Goal: Task Accomplishment & Management: Manage account settings

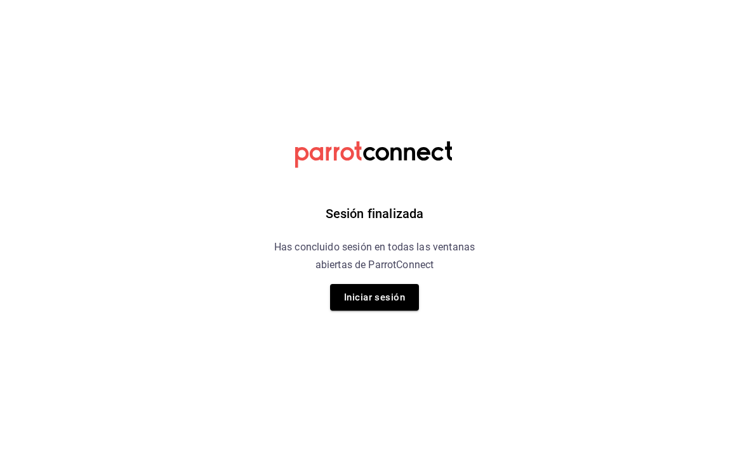
click at [393, 311] on button "Iniciar sesión" at bounding box center [374, 297] width 89 height 27
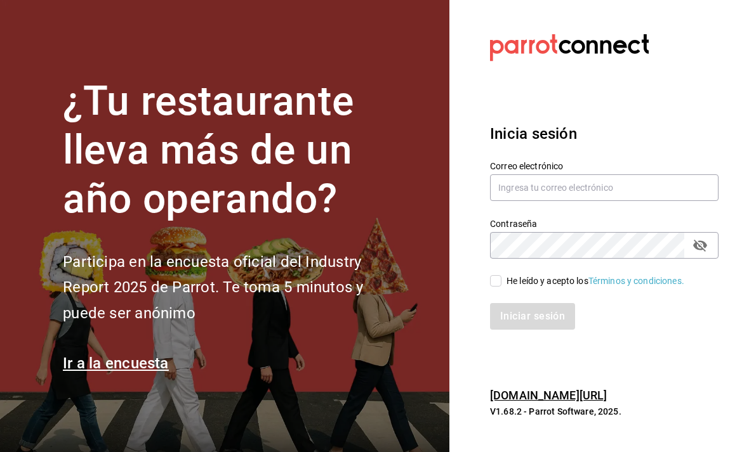
click at [379, 309] on h2 "Participa en la encuesta oficial del Industry Report 2025 de Parrot. Te toma 5 …" at bounding box center [234, 287] width 343 height 77
click at [607, 201] on input "text" at bounding box center [604, 187] width 228 height 27
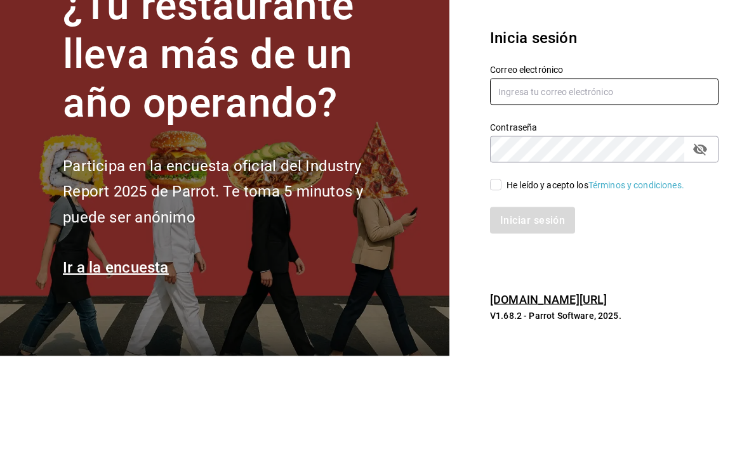
type input "[PERSON_NAME][EMAIL_ADDRESS][PERSON_NAME][DOMAIN_NAME]"
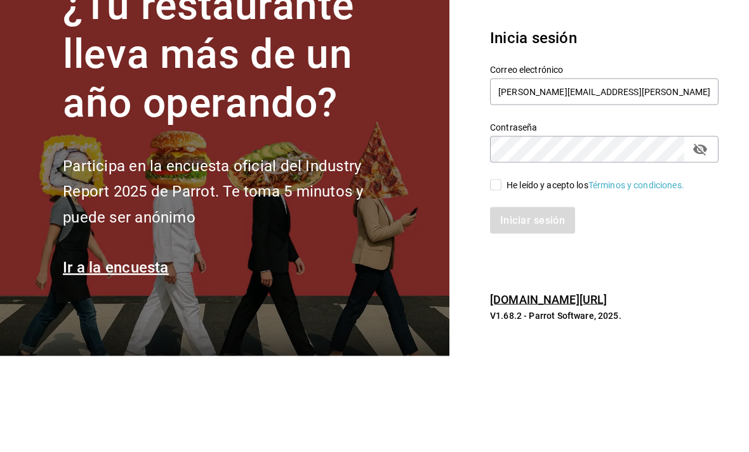
scroll to position [41, 0]
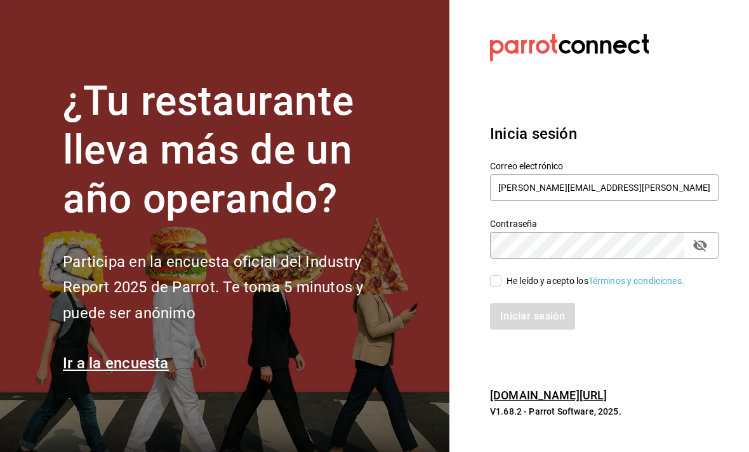
click at [490, 275] on input "He leído y acepto los Términos y condiciones." at bounding box center [495, 280] width 11 height 11
checkbox input "true"
click at [533, 303] on button "Iniciar sesión" at bounding box center [533, 316] width 86 height 27
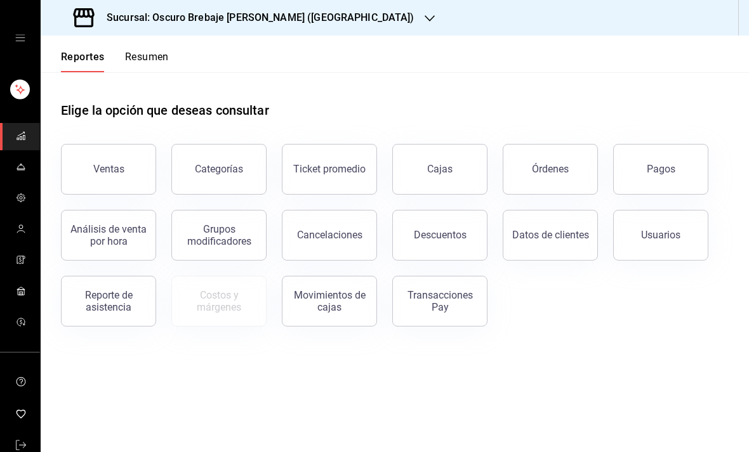
click at [426, 168] on button "Cajas" at bounding box center [439, 169] width 95 height 51
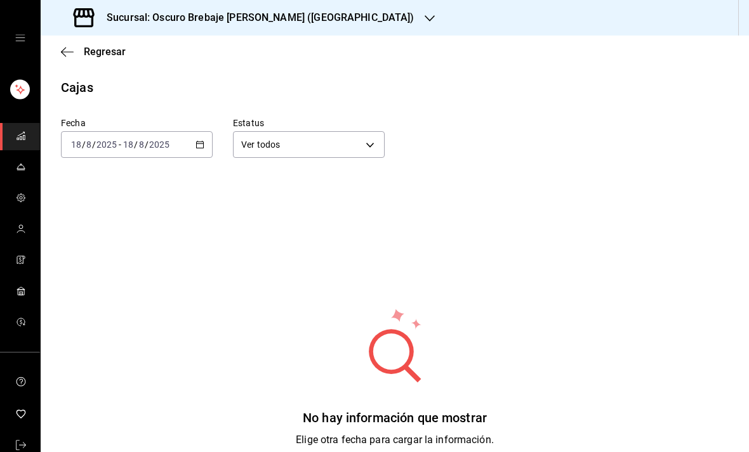
click at [287, 9] on div "Sucursal: Oscuro Brebaje Napoles (Oax)" at bounding box center [245, 18] width 389 height 36
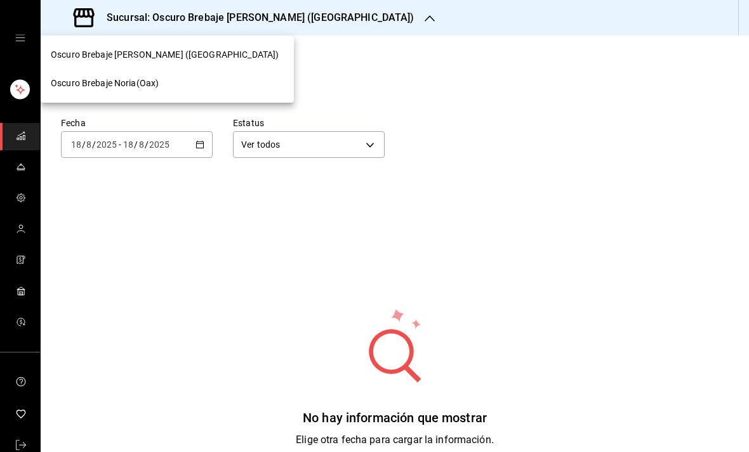
click at [192, 88] on div "Oscuro Brebaje Noria(Oax)" at bounding box center [167, 83] width 233 height 13
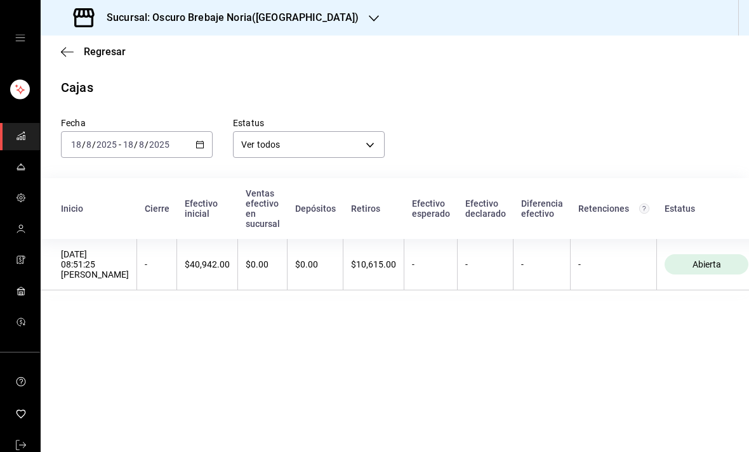
click at [196, 142] on \(Stroke\) "button" at bounding box center [200, 144] width 8 height 7
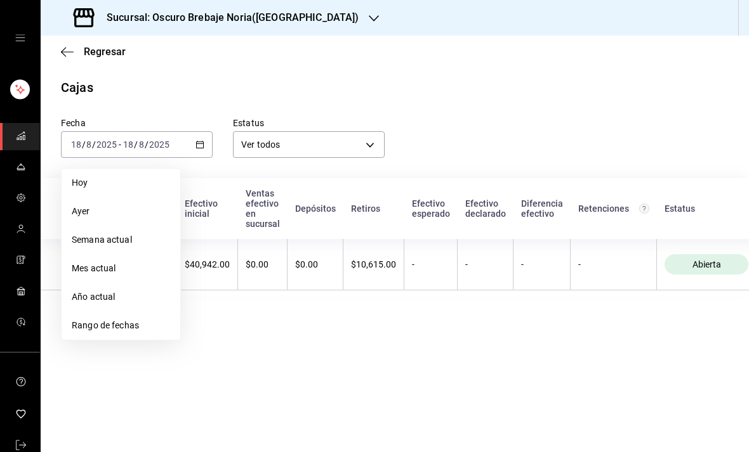
click at [140, 242] on span "Semana actual" at bounding box center [121, 239] width 98 height 13
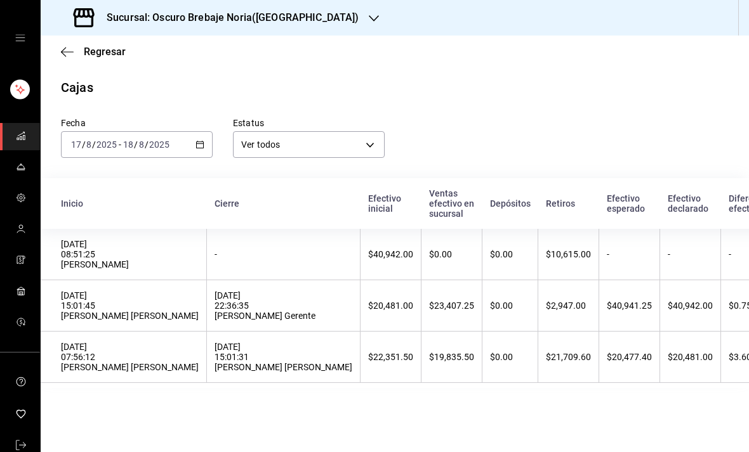
click at [202, 141] on icon "button" at bounding box center [199, 144] width 9 height 9
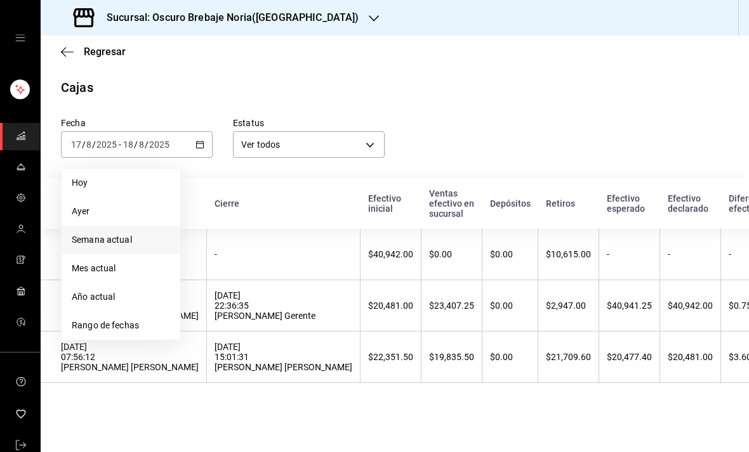
click at [150, 322] on span "Rango de fechas" at bounding box center [121, 325] width 98 height 13
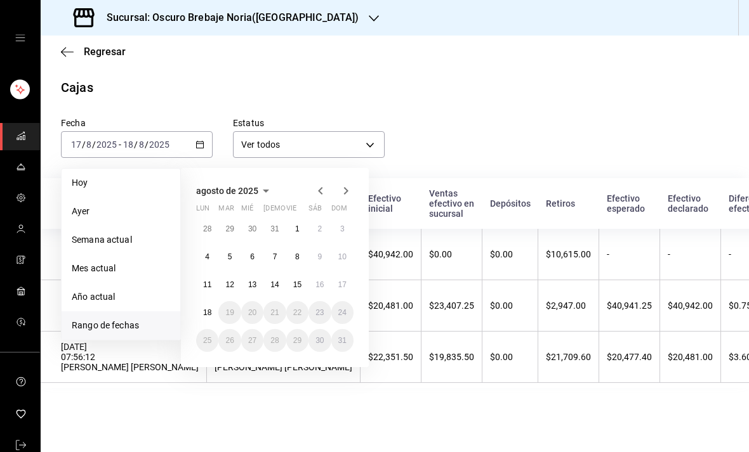
click at [209, 287] on abbr "11" at bounding box center [207, 284] width 8 height 9
click at [214, 316] on button "18" at bounding box center [207, 312] width 22 height 23
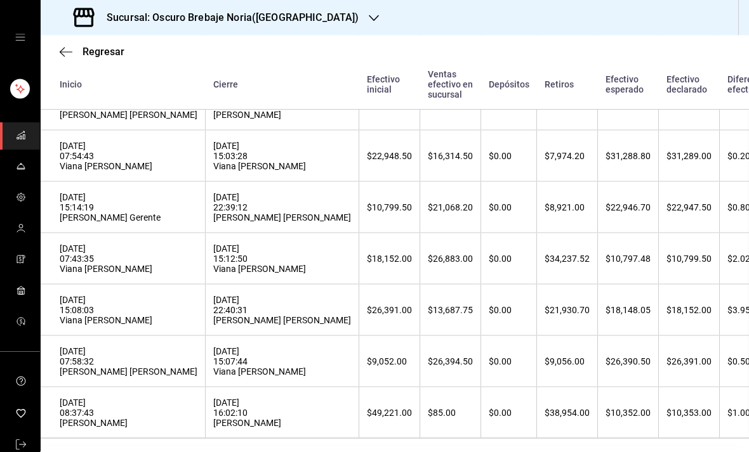
scroll to position [18, 0]
click at [428, 367] on div "$26,394.50" at bounding box center [450, 362] width 45 height 10
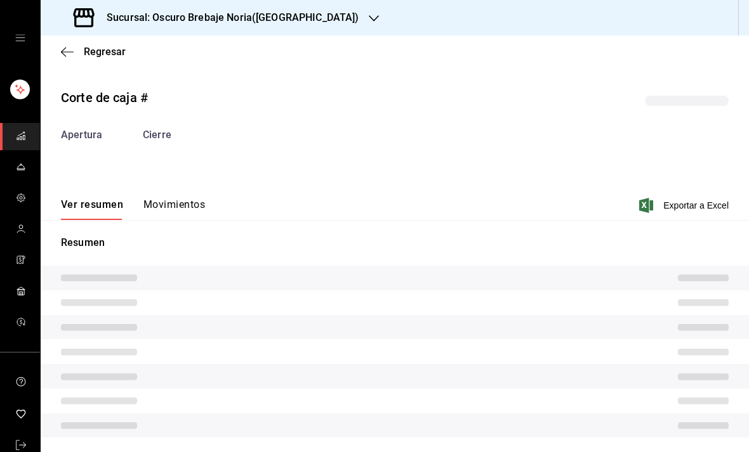
click at [193, 199] on button "Movimientos" at bounding box center [174, 210] width 62 height 22
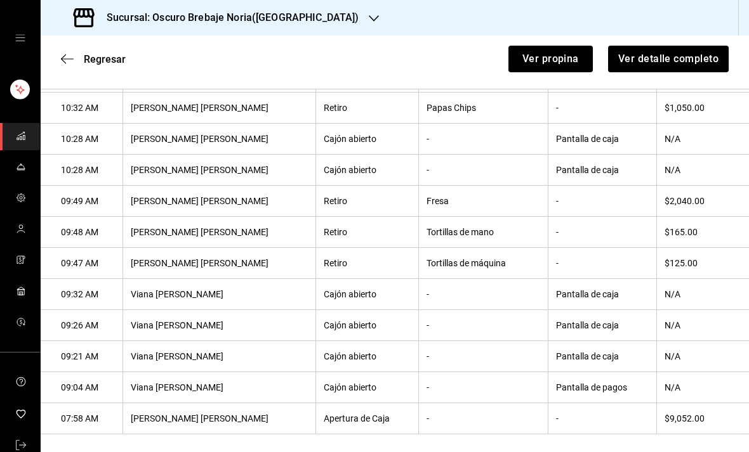
scroll to position [1196, 0]
click at [70, 55] on div "Regresar Ver propina Ver detalle completo" at bounding box center [395, 59] width 708 height 47
click at [67, 58] on icon "button" at bounding box center [67, 58] width 13 height 1
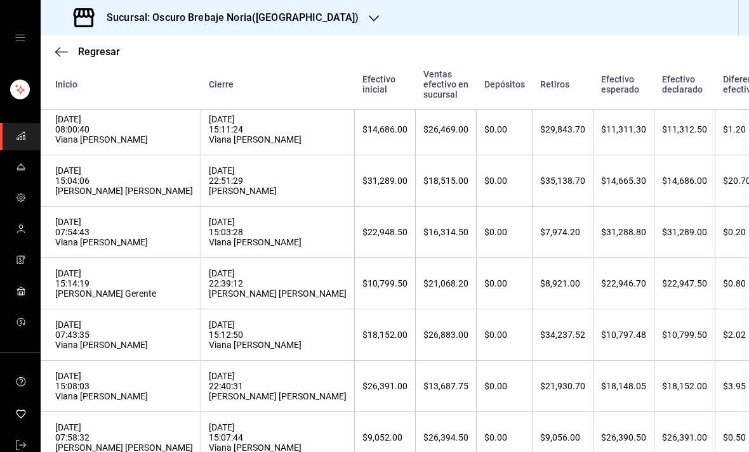
scroll to position [457, 6]
click at [354, 398] on th "$26,391.00" at bounding box center [384, 386] width 61 height 51
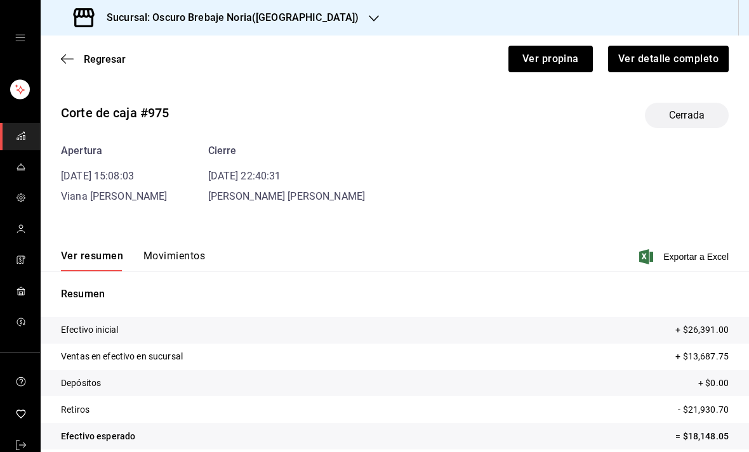
click at [177, 250] on button "Movimientos" at bounding box center [174, 261] width 62 height 22
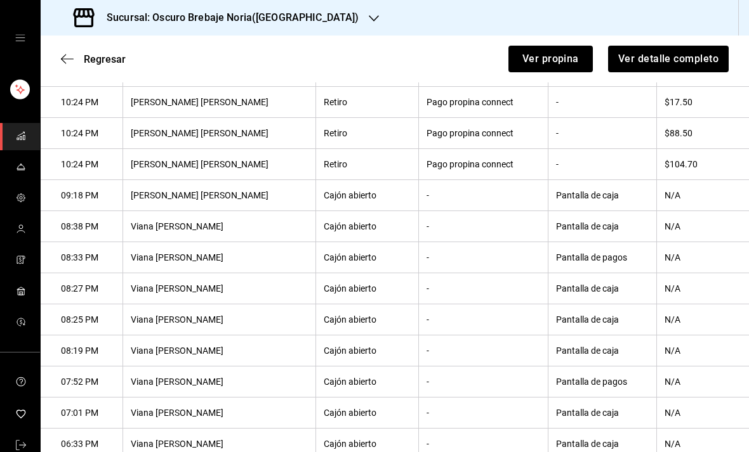
scroll to position [129, 0]
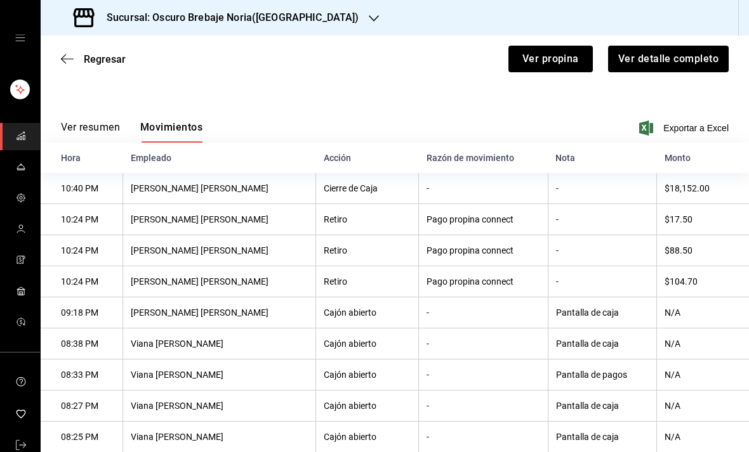
click at [69, 53] on icon "button" at bounding box center [67, 58] width 13 height 11
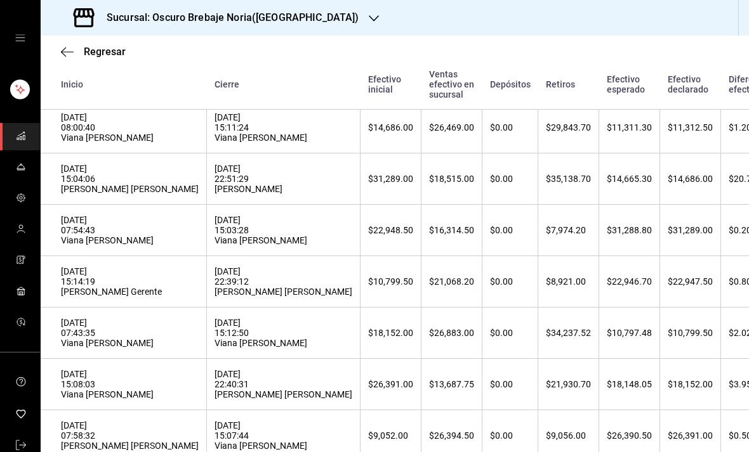
scroll to position [460, 0]
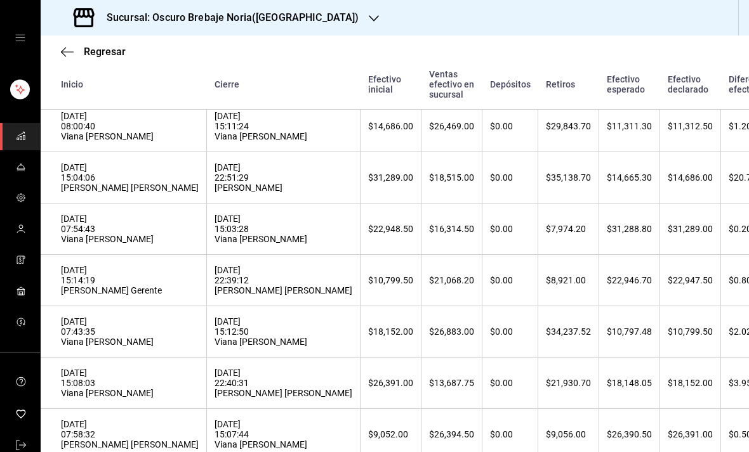
click at [136, 338] on div "13/08/2025 07:43:35 Viana Sofia Nuñez Ramirez" at bounding box center [130, 332] width 138 height 30
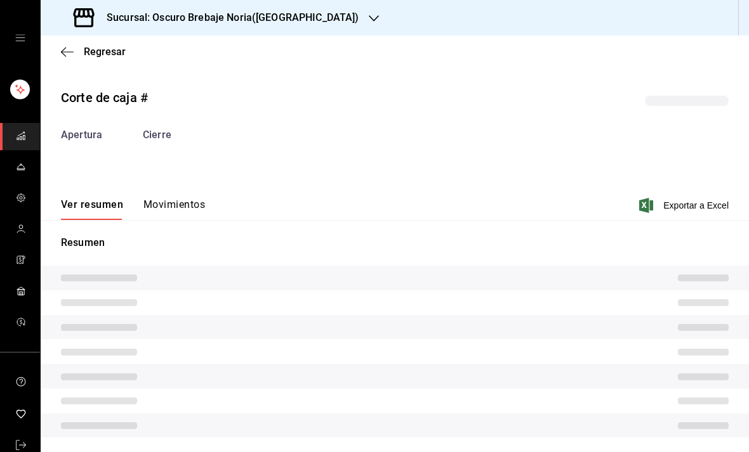
click at [164, 200] on button "Movimientos" at bounding box center [174, 210] width 62 height 22
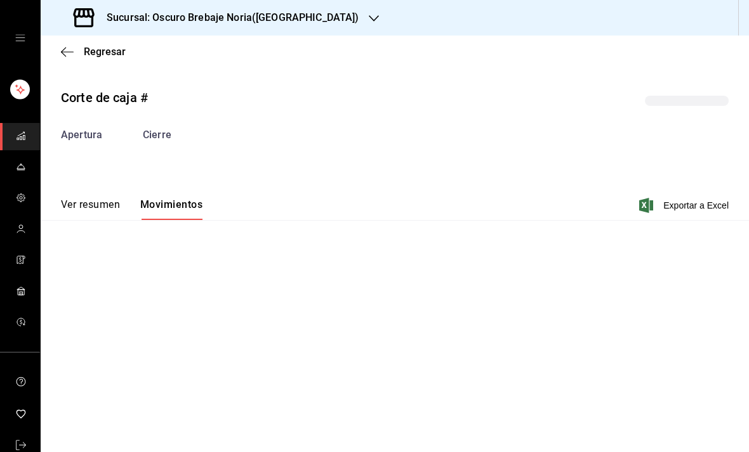
click at [168, 204] on main "Regresar Corte de caja # Apertura Cierre Ver resumen Movimientos Exportar a Exc…" at bounding box center [395, 244] width 708 height 417
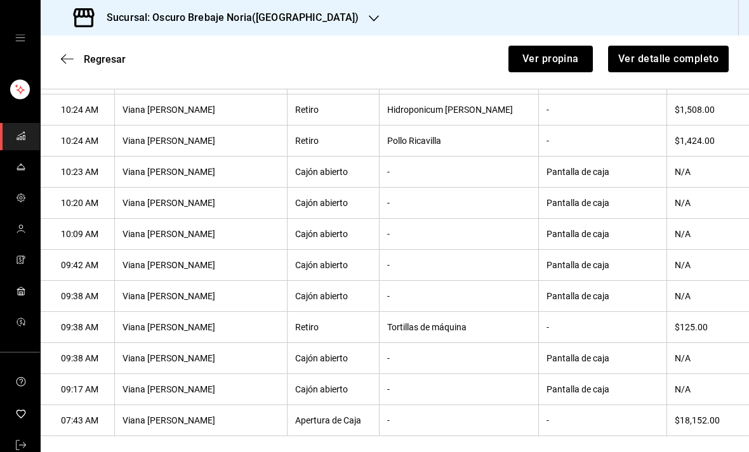
scroll to position [1133, 0]
click at [65, 53] on icon "button" at bounding box center [67, 58] width 13 height 11
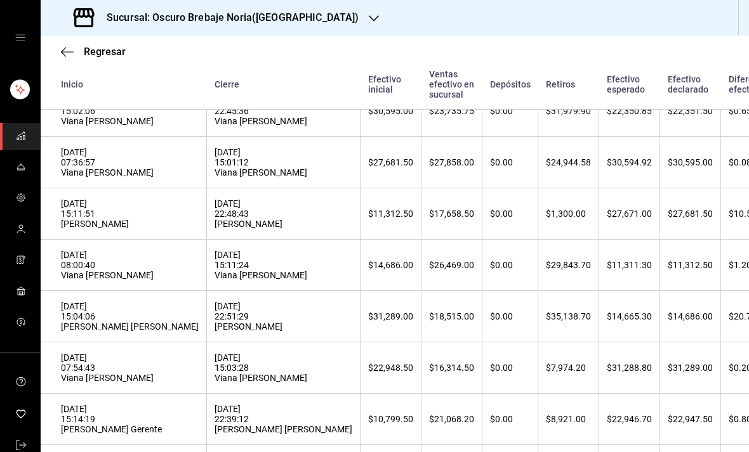
scroll to position [322, 0]
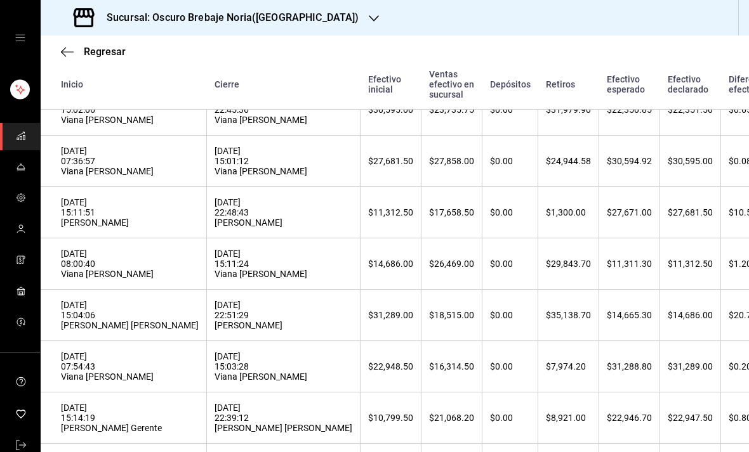
click at [141, 367] on div "14/08/2025 07:54:43 Viana Sofia Nuñez Ramirez" at bounding box center [130, 367] width 138 height 30
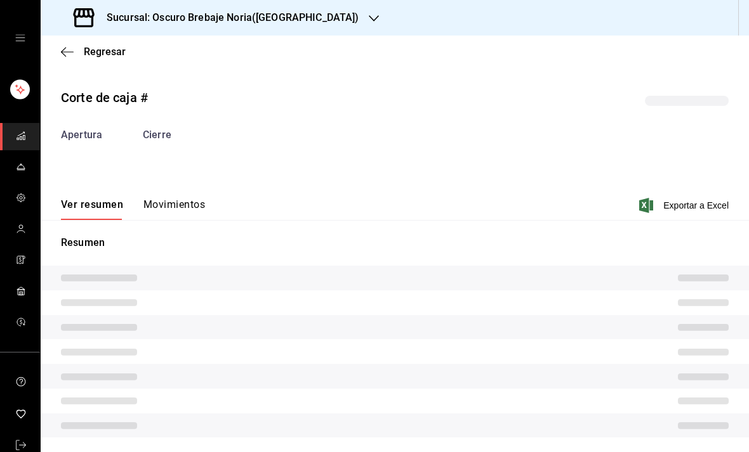
click at [168, 199] on button "Movimientos" at bounding box center [174, 210] width 62 height 22
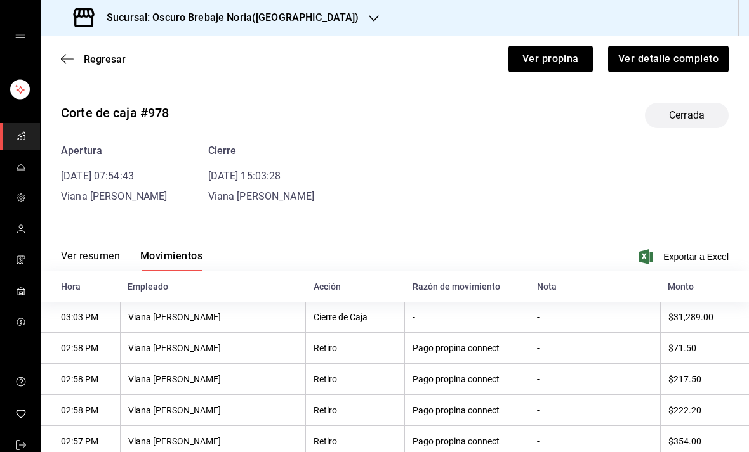
click at [72, 53] on icon "button" at bounding box center [67, 58] width 13 height 11
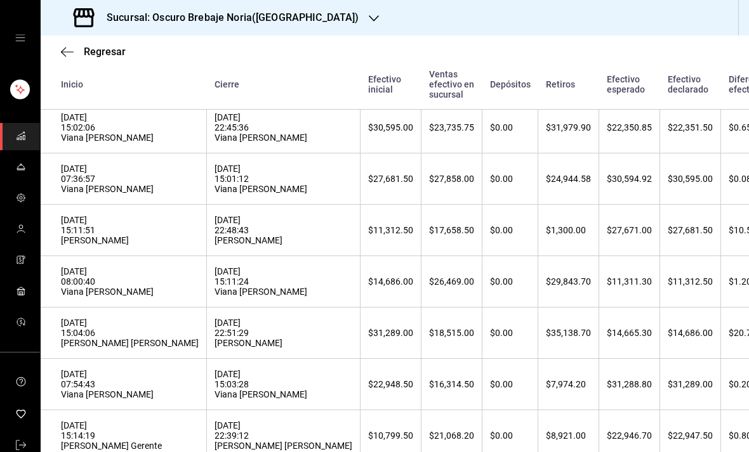
scroll to position [305, 0]
click at [124, 338] on div "14/08/2025 15:04:06 Jessica Paola Melchor Valerio" at bounding box center [130, 332] width 138 height 30
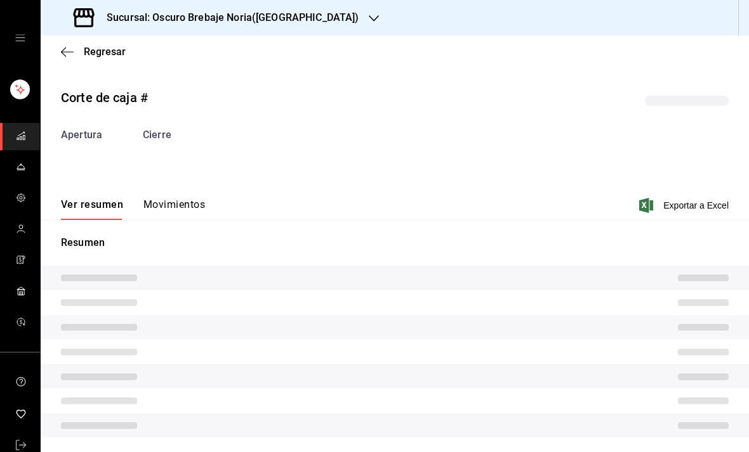
click at [177, 183] on div "Ver resumen Movimientos Exportar a Excel" at bounding box center [395, 201] width 708 height 37
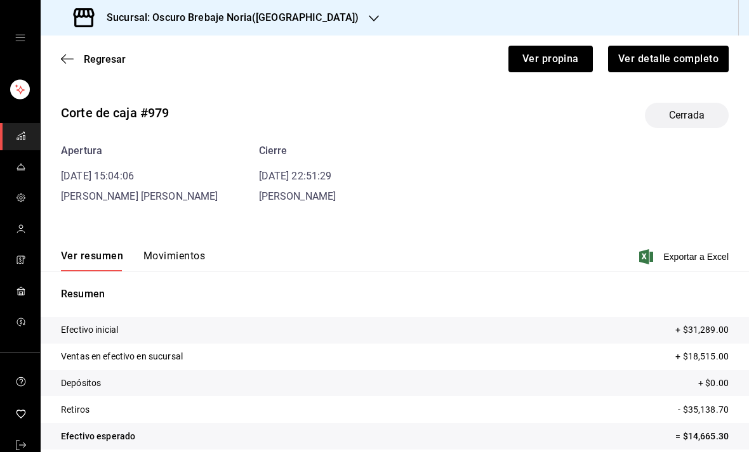
click at [179, 193] on div "Corte de caja #979 Cerrada Apertura 14/08/25 15:04:06 Jessica Paola Melchor Val…" at bounding box center [395, 305] width 708 height 425
click at [180, 235] on div "Ver resumen Movimientos Exportar a Excel" at bounding box center [395, 253] width 708 height 37
click at [182, 250] on button "Movimientos" at bounding box center [174, 261] width 62 height 22
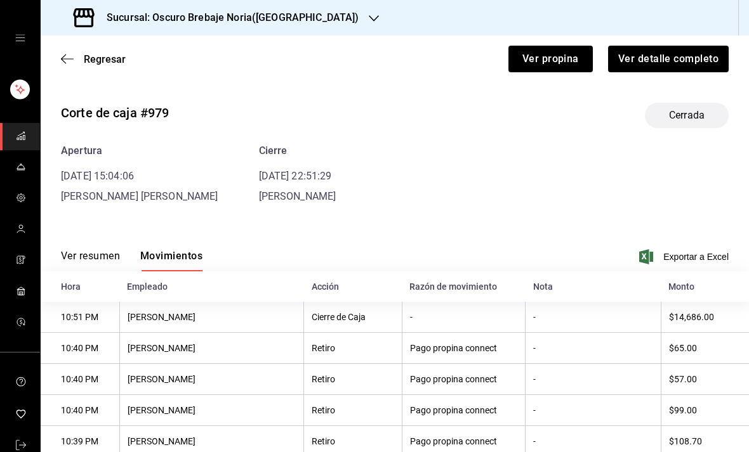
click at [72, 53] on icon "button" at bounding box center [67, 58] width 13 height 11
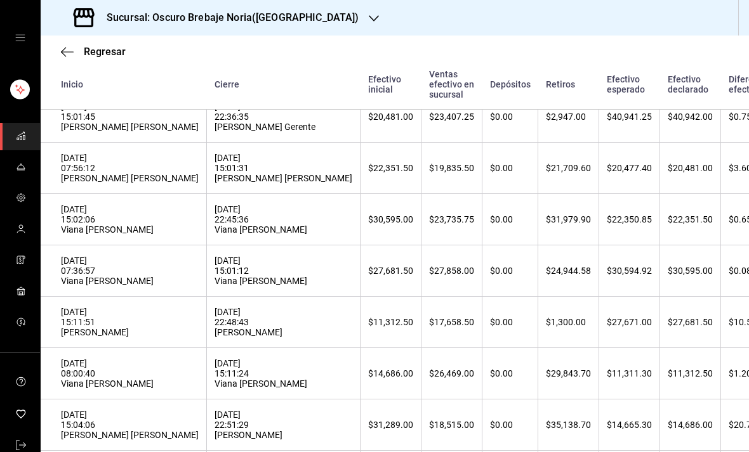
scroll to position [217, 0]
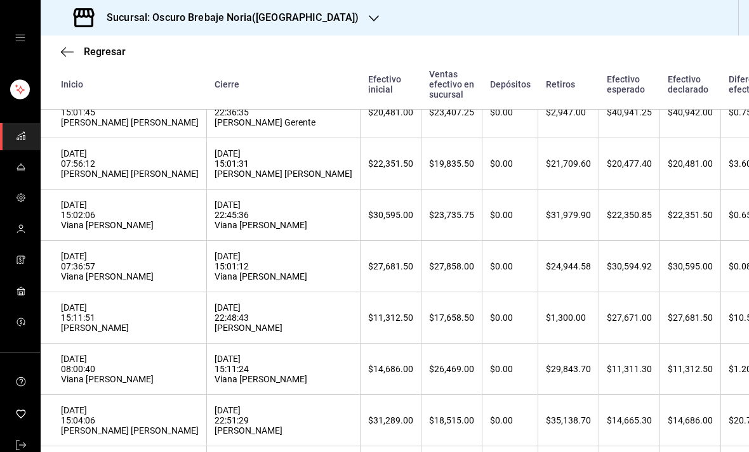
click at [133, 365] on div "15/08/2025 08:00:40 Viana Sofia Nuñez Ramirez" at bounding box center [130, 369] width 138 height 30
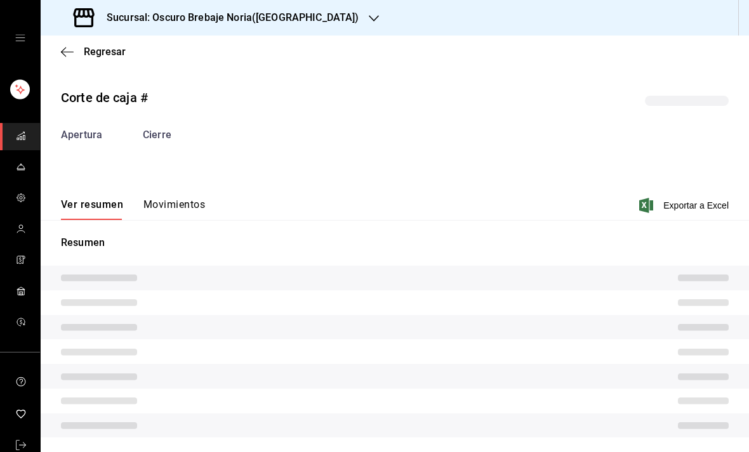
click at [185, 199] on button "Movimientos" at bounding box center [174, 210] width 62 height 22
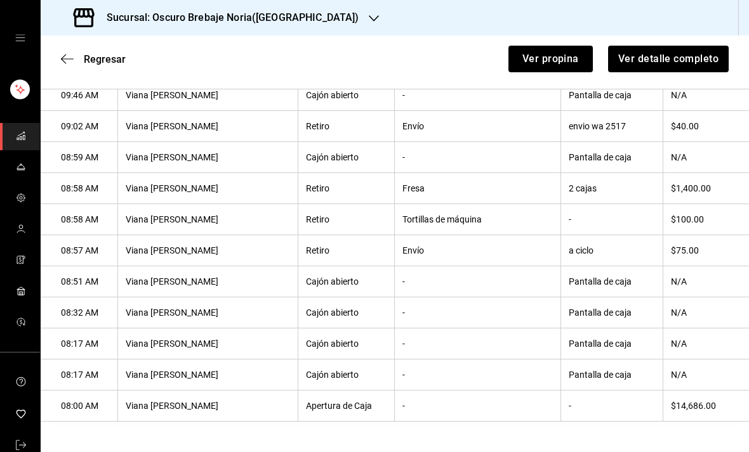
scroll to position [1799, 0]
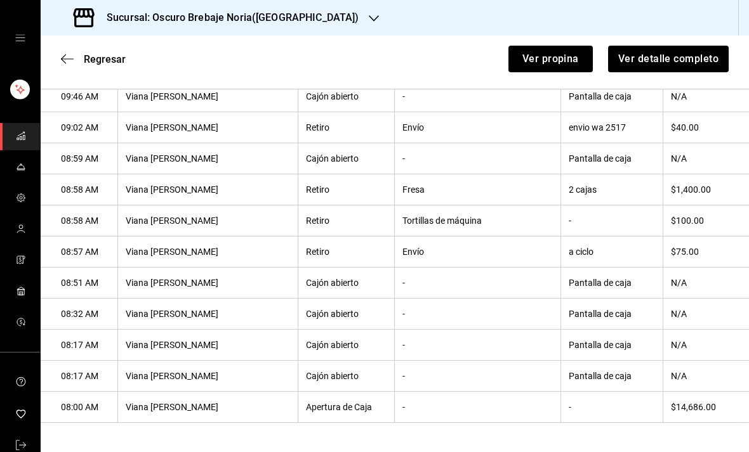
click at [66, 53] on icon "button" at bounding box center [67, 58] width 13 height 11
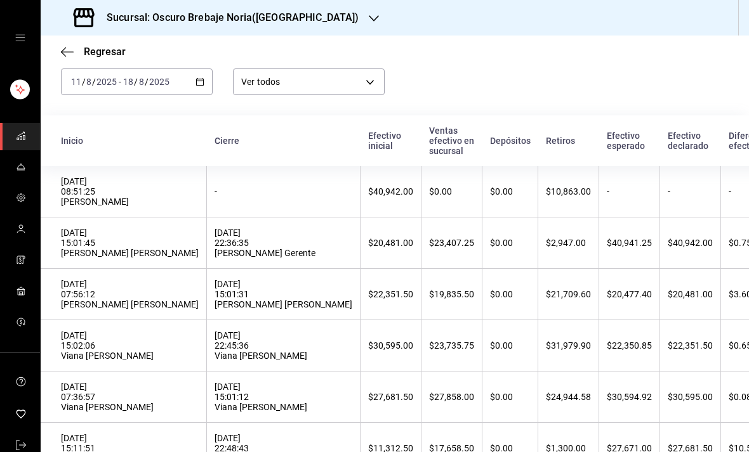
scroll to position [66, 0]
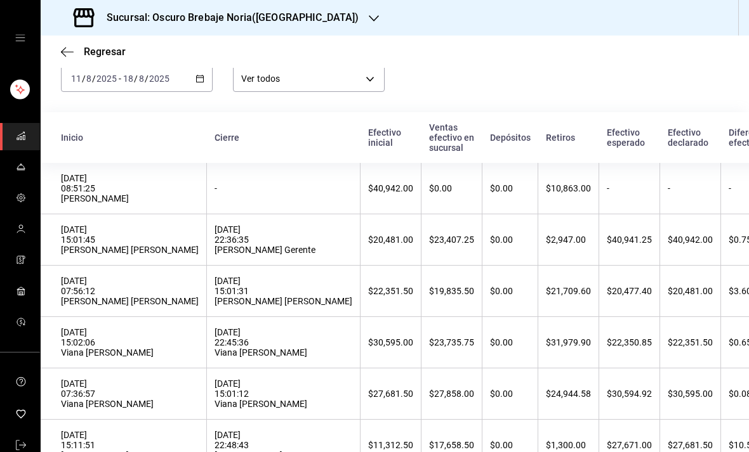
click at [214, 388] on div "16/08/2025 15:01:12 Viana Sofia Nuñez Ramirez" at bounding box center [283, 394] width 138 height 30
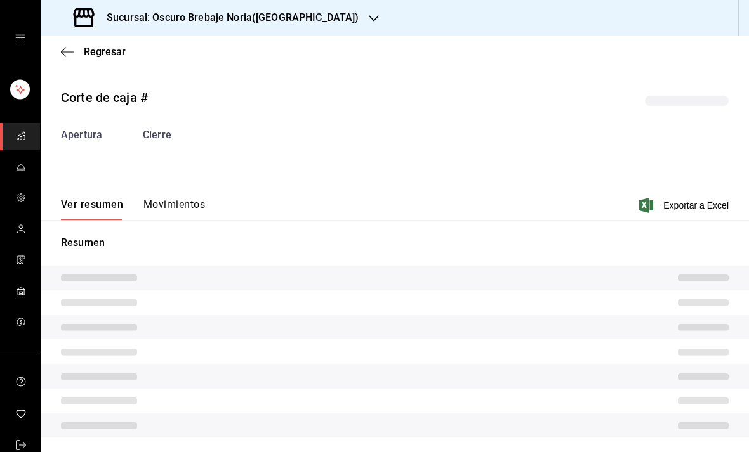
click at [197, 199] on button "Movimientos" at bounding box center [174, 210] width 62 height 22
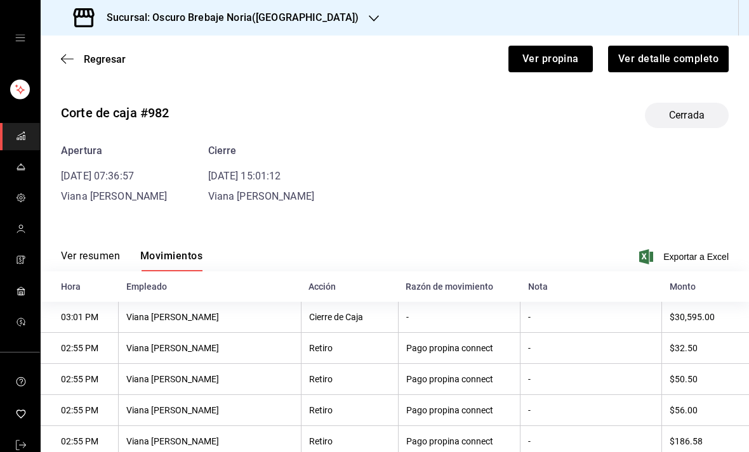
click at [72, 62] on icon "button" at bounding box center [67, 58] width 13 height 11
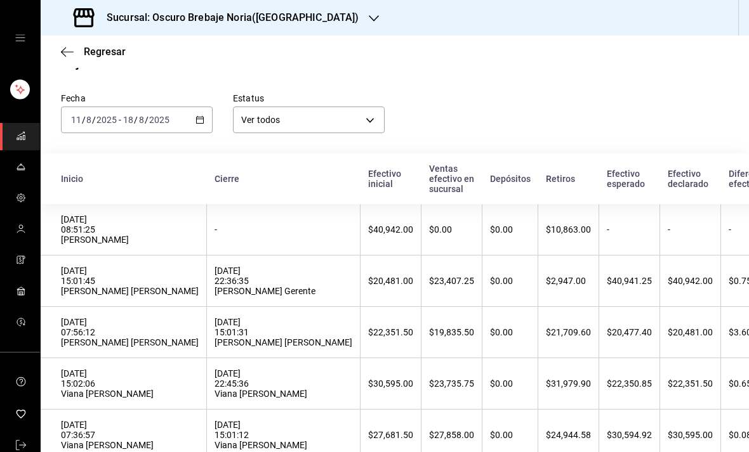
scroll to position [24, 0]
click at [112, 386] on div "16/08/2025 15:02:06 Viana Sofia Nuñez Ramirez" at bounding box center [130, 384] width 138 height 30
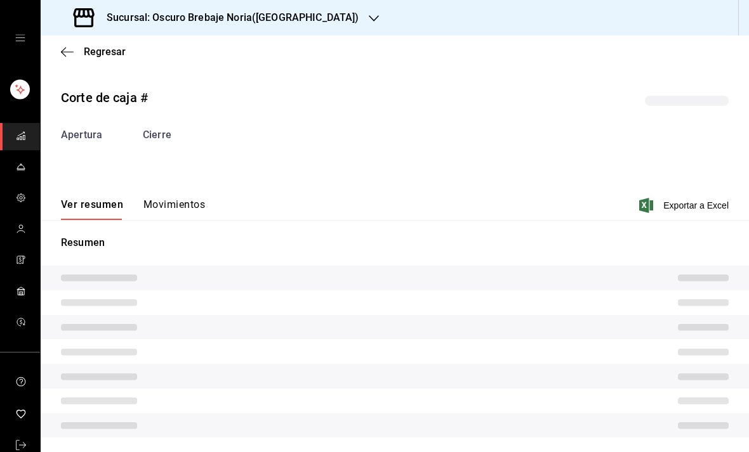
click at [181, 203] on button "Movimientos" at bounding box center [174, 210] width 62 height 22
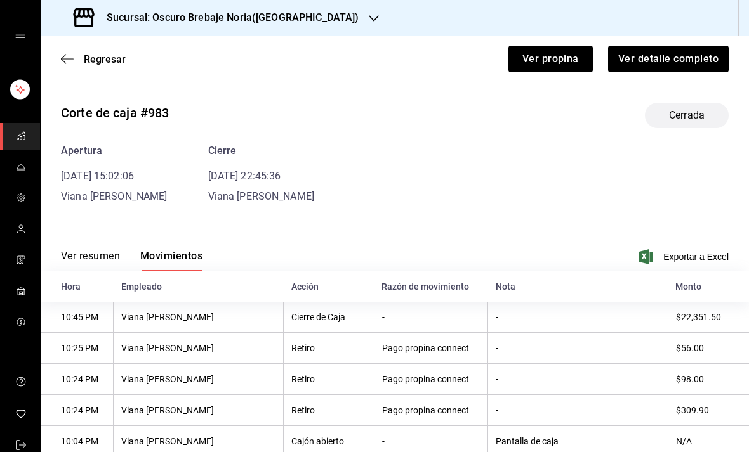
click at [67, 56] on icon "button" at bounding box center [67, 58] width 13 height 11
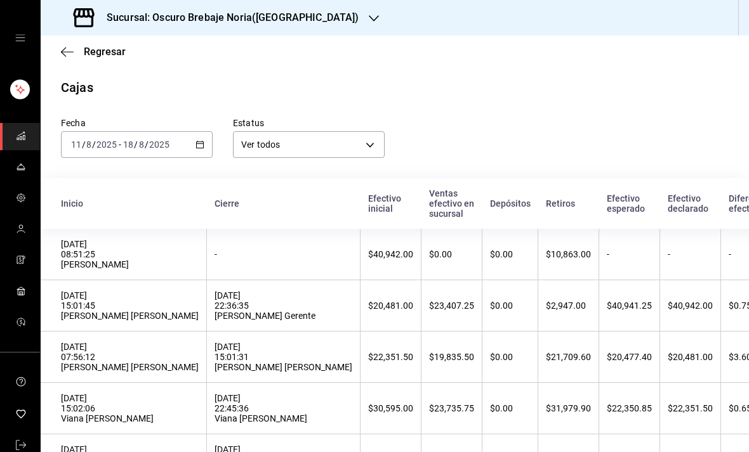
click at [304, 362] on div "17/08/2025 15:01:31 Jessica Paola Melchor Valerio" at bounding box center [283, 357] width 138 height 30
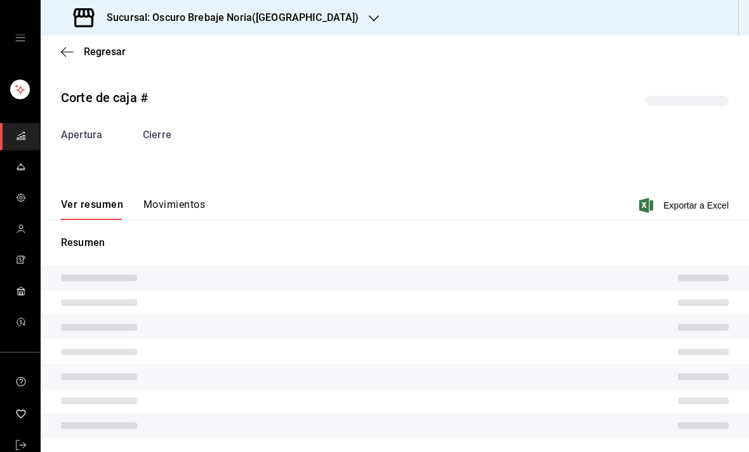
click at [195, 207] on button "Movimientos" at bounding box center [174, 210] width 62 height 22
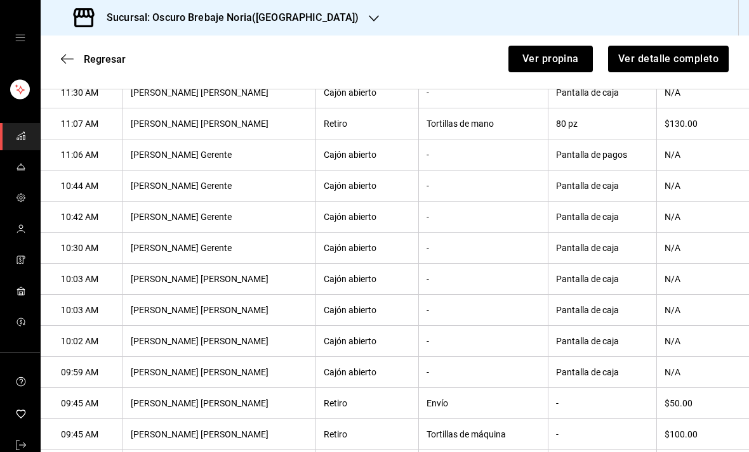
scroll to position [732, 0]
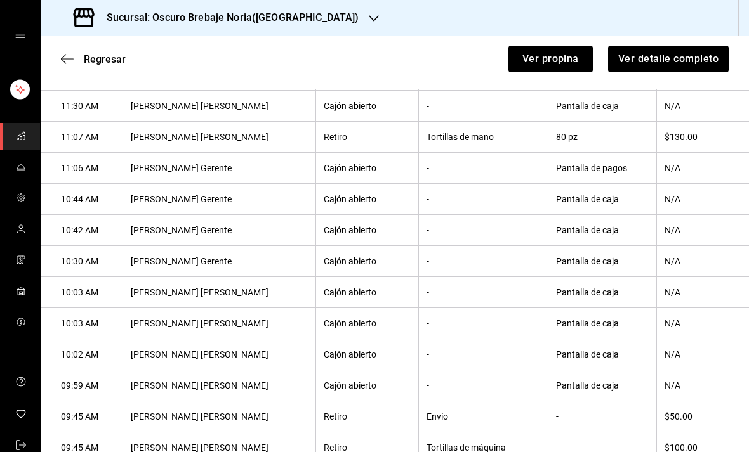
click at [66, 54] on icon "button" at bounding box center [67, 58] width 13 height 11
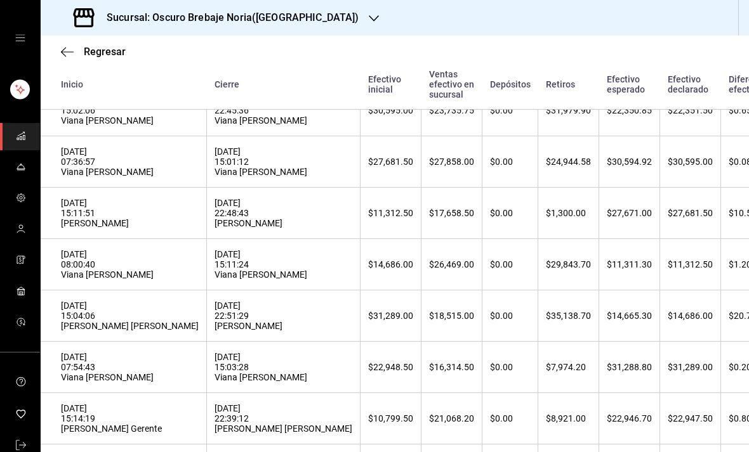
scroll to position [332, 0]
